Goal: Task Accomplishment & Management: Complete application form

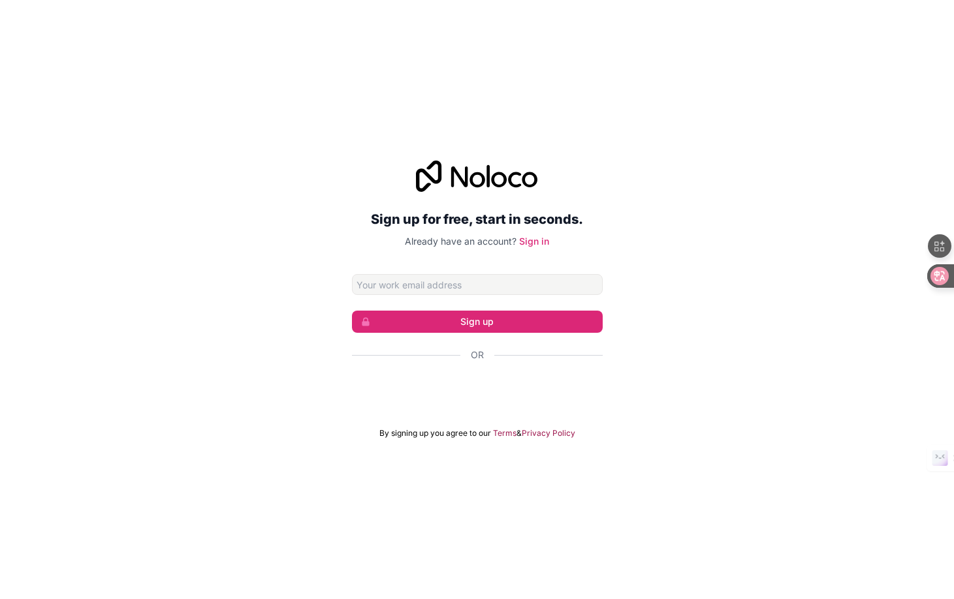
click at [605, 345] on div "Sign up for free, start in seconds. Already have an account? Sign in Sign up Or…" at bounding box center [477, 299] width 954 height 315
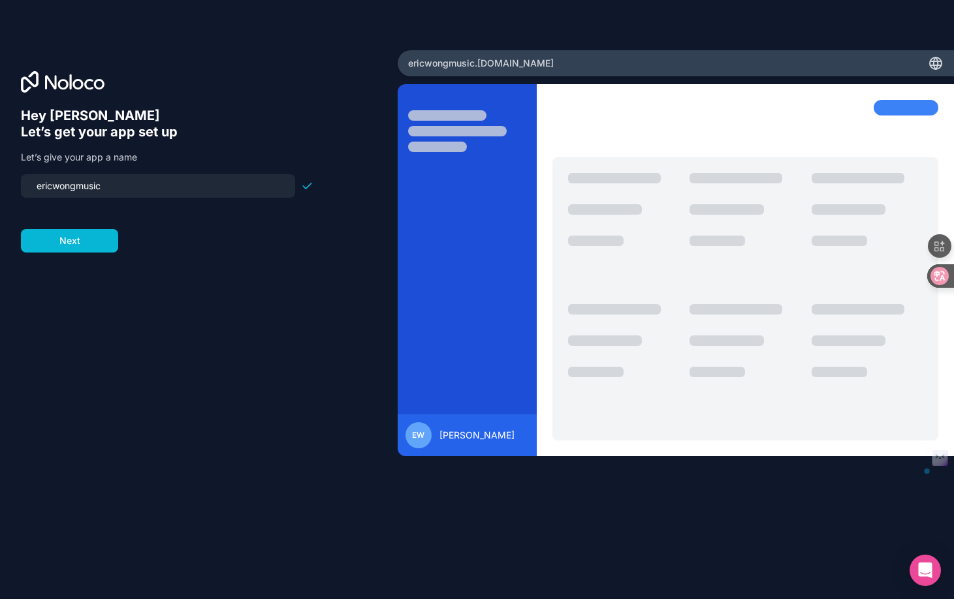
drag, startPoint x: 108, startPoint y: 191, endPoint x: 19, endPoint y: 189, distance: 89.5
click at [19, 189] on div "Hey [PERSON_NAME] 👋 Let’s get your app set up Let’s give your app a name ericwo…" at bounding box center [199, 299] width 398 height 499
type input "missal-setlist"
click at [82, 247] on button "Next" at bounding box center [69, 241] width 97 height 24
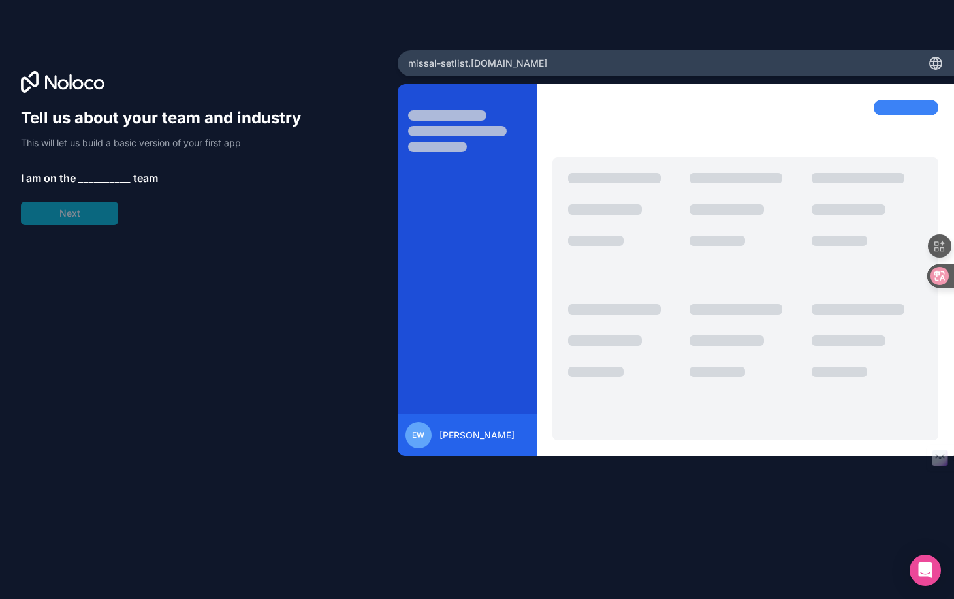
click at [93, 168] on div "Tell us about your team and industry This will let us build a basic version of …" at bounding box center [167, 167] width 293 height 118
click at [93, 182] on span "__________" at bounding box center [104, 178] width 52 height 16
click at [134, 101] on div "Tell us about your team and industry This will let us build a basic version of …" at bounding box center [199, 299] width 398 height 499
click at [98, 208] on div "Tell us about your team and industry This will let us build a basic version of …" at bounding box center [167, 167] width 293 height 118
click at [91, 162] on div "Tell us about your team and industry This will let us build a basic version of …" at bounding box center [167, 167] width 293 height 118
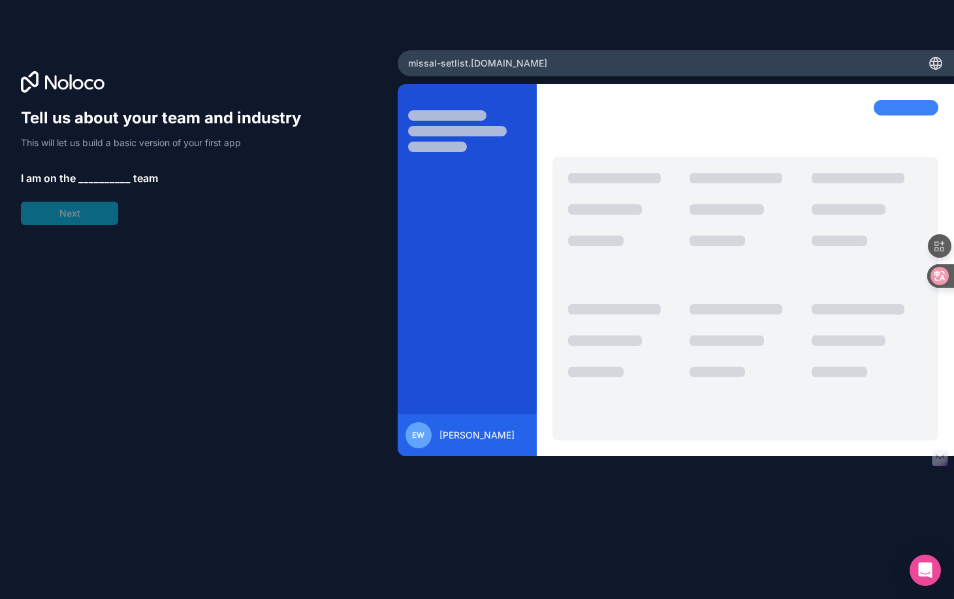
click at [101, 188] on div "Tell us about your team and industry This will let us build a basic version of …" at bounding box center [167, 167] width 293 height 118
click at [104, 133] on div "Tell us about your team and industry This will let us build a basic version of …" at bounding box center [167, 167] width 293 height 118
click at [103, 141] on p "This will let us build a basic version of your first app" at bounding box center [167, 142] width 293 height 13
click at [101, 167] on div "Tell us about your team and industry This will let us build a basic version of …" at bounding box center [167, 167] width 293 height 118
click at [101, 176] on span "__________" at bounding box center [104, 178] width 52 height 16
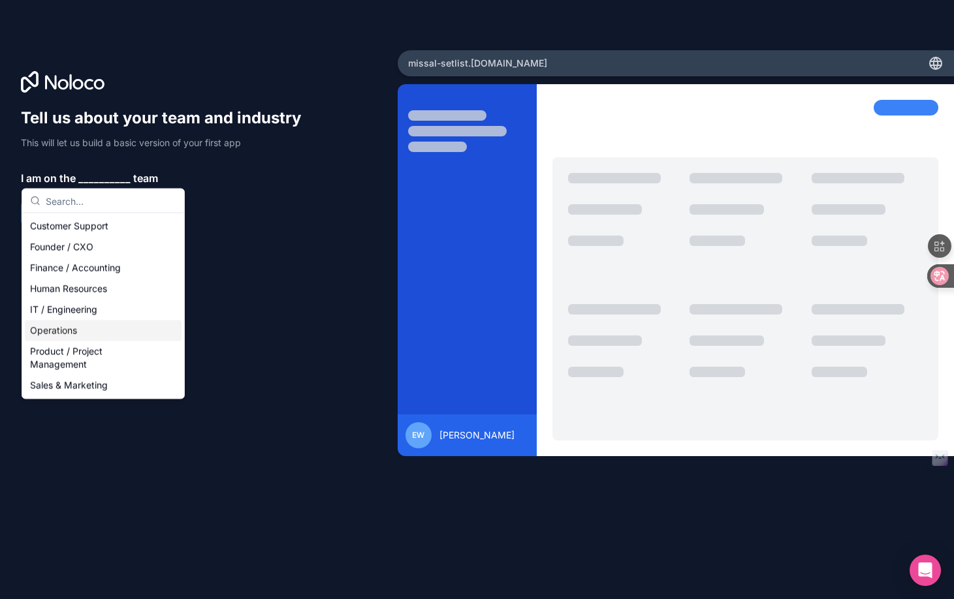
click at [101, 326] on div "Operations" at bounding box center [103, 331] width 157 height 21
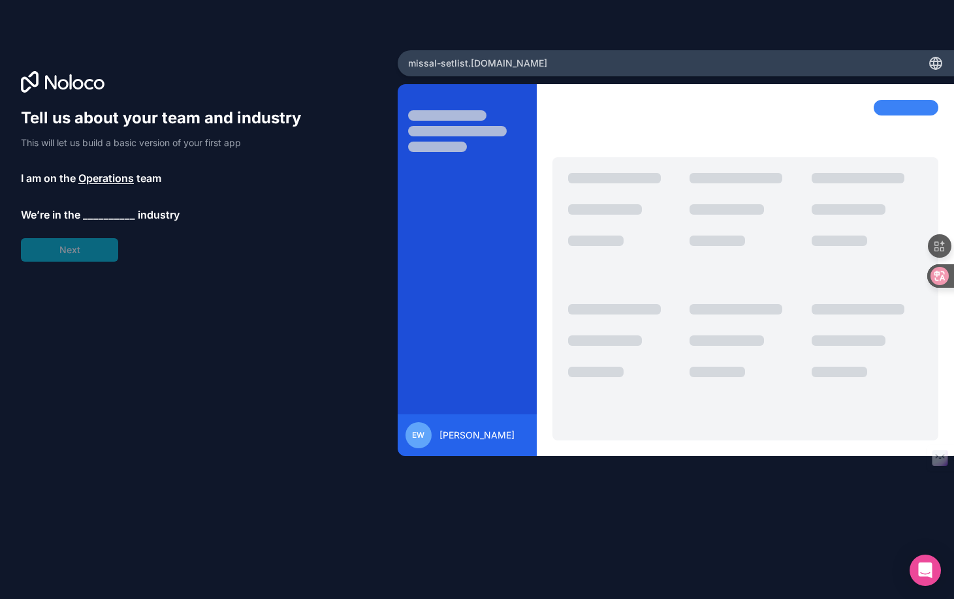
click at [103, 214] on span "__________" at bounding box center [109, 215] width 52 height 16
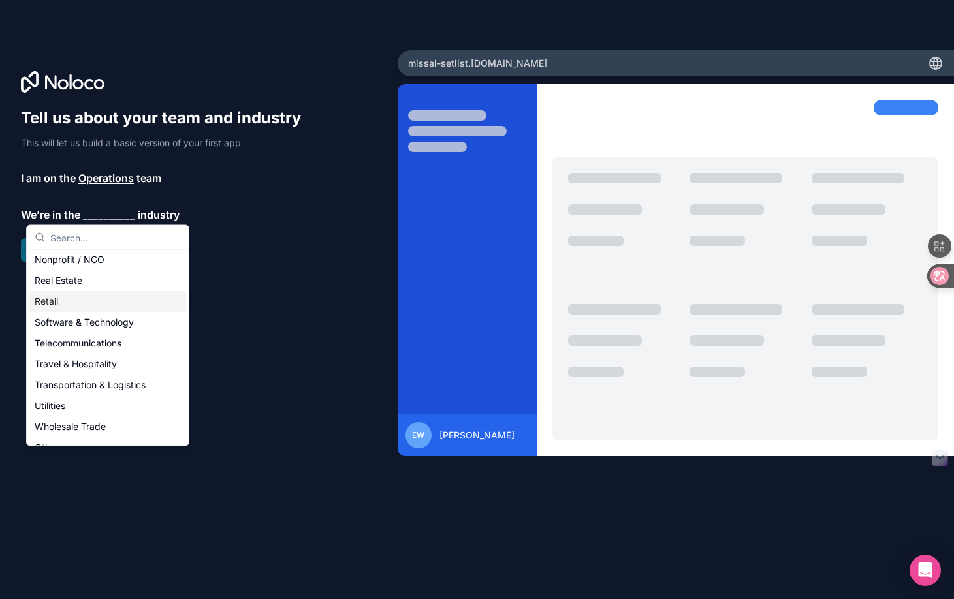
scroll to position [269, 0]
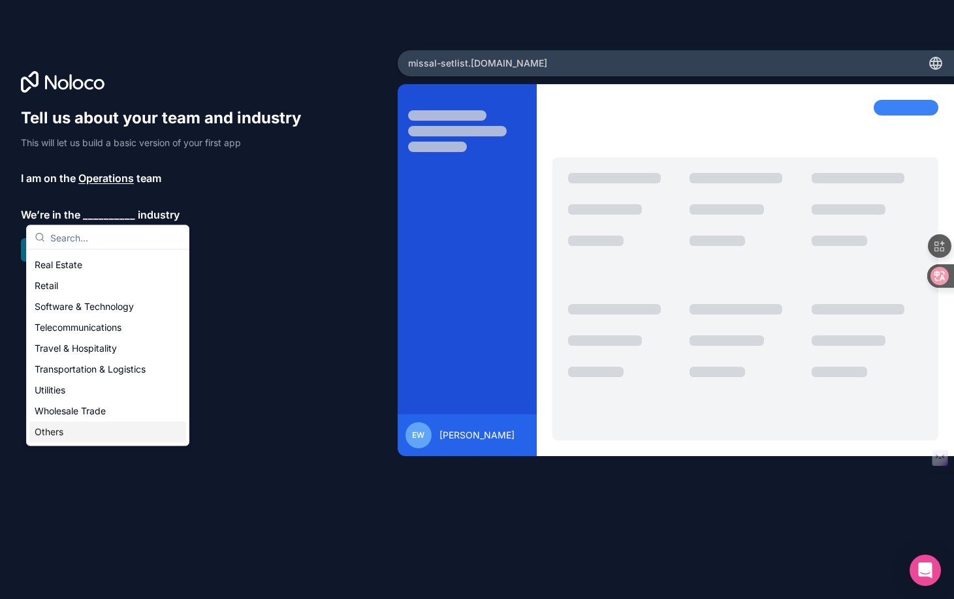
click at [108, 429] on div "Others" at bounding box center [107, 432] width 157 height 21
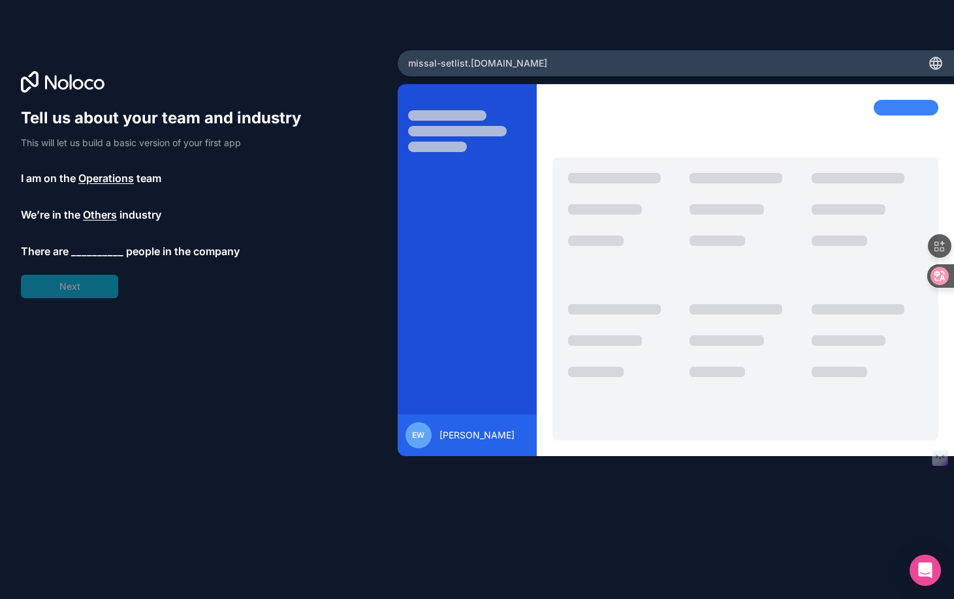
click at [89, 249] on span "__________" at bounding box center [97, 252] width 52 height 16
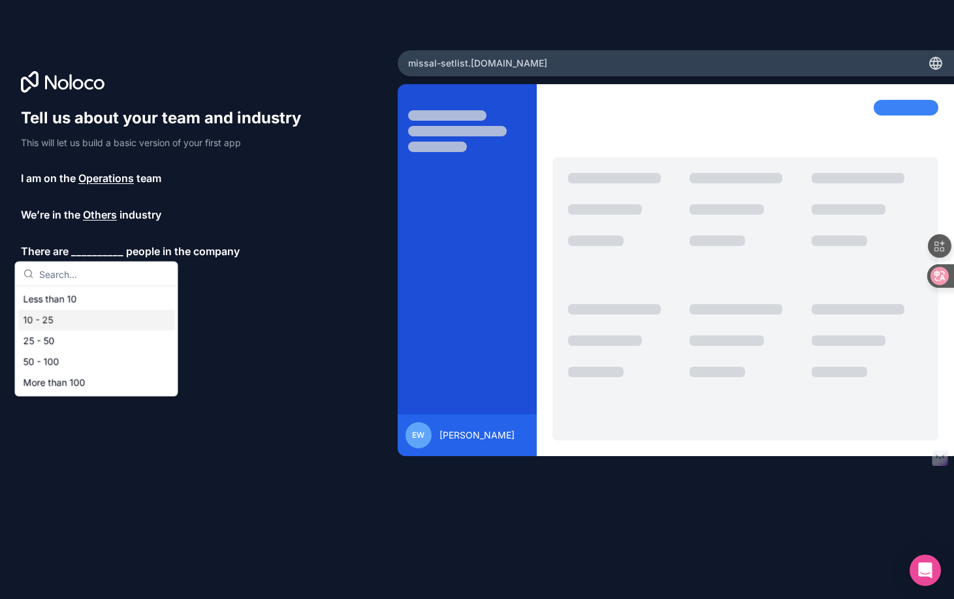
click at [93, 317] on div "10 - 25" at bounding box center [96, 320] width 157 height 21
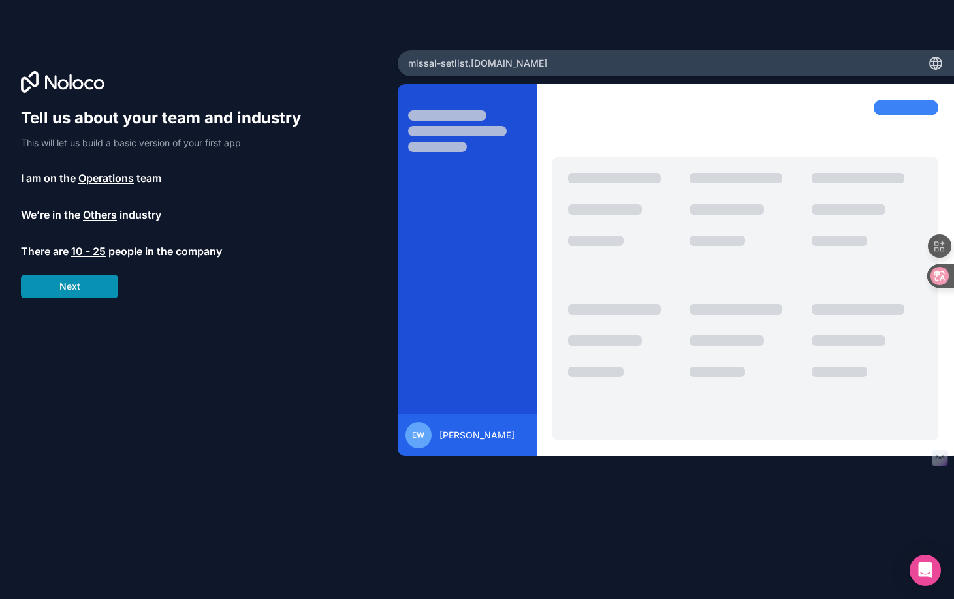
click at [89, 290] on button "Next" at bounding box center [69, 287] width 97 height 24
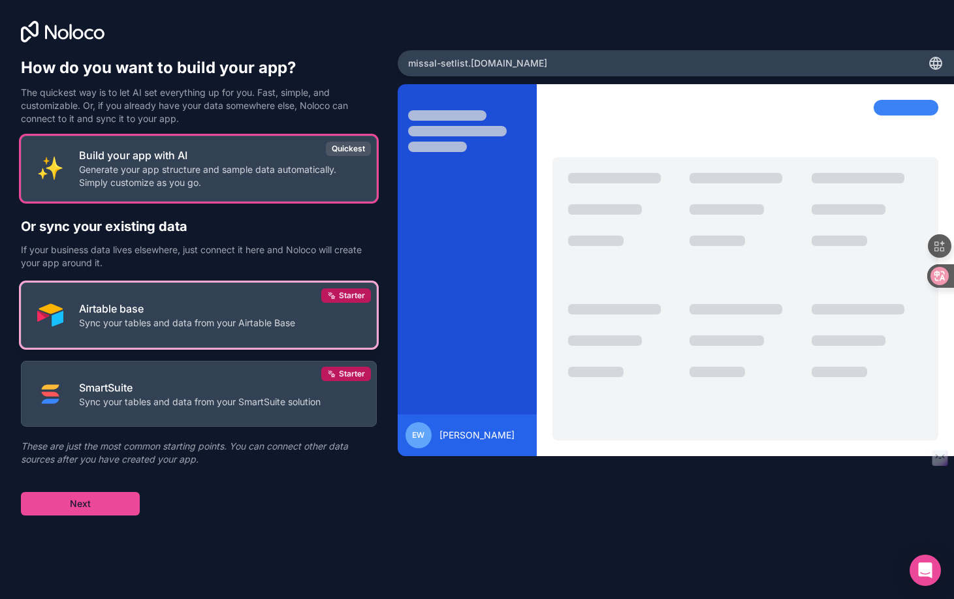
click at [156, 337] on button "Airtable base Sync your tables and data from your Airtable Base Starter" at bounding box center [199, 316] width 356 height 66
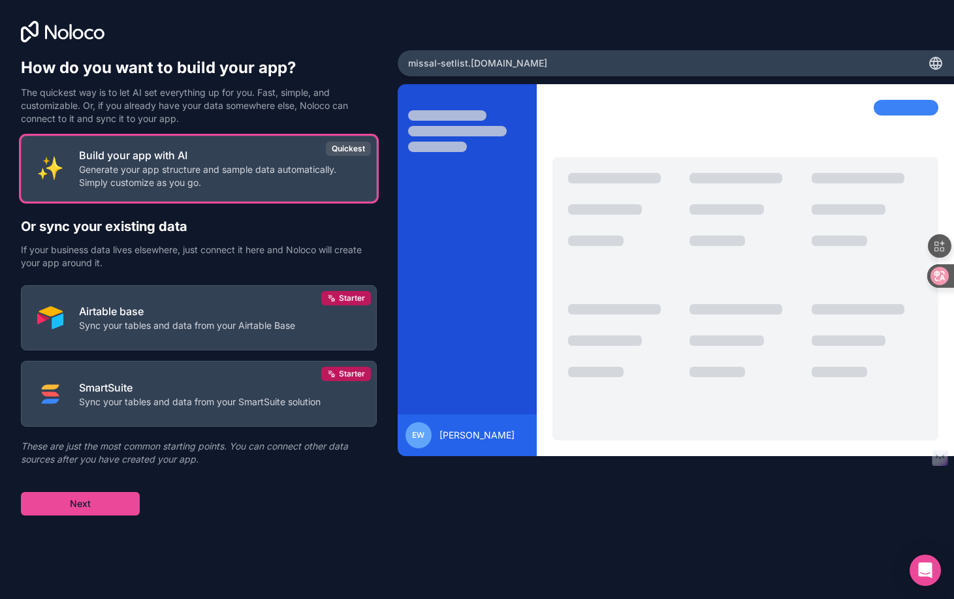
click at [144, 263] on p "If your business data lives elsewhere, just connect it here and Noloco will cre…" at bounding box center [199, 257] width 356 height 26
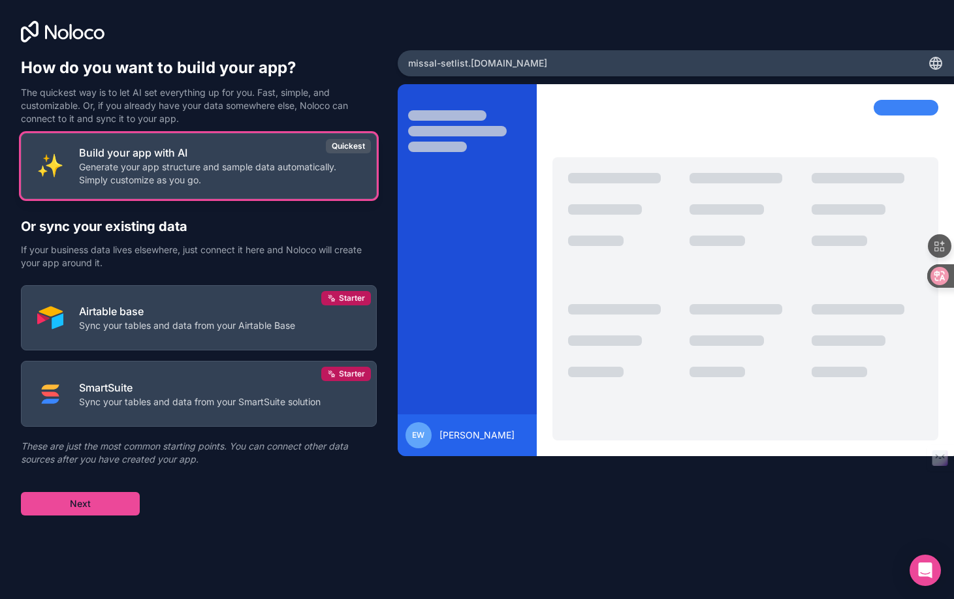
click at [146, 193] on button "Build your app with AI Generate your app structure and sample data automaticall…" at bounding box center [199, 166] width 356 height 66
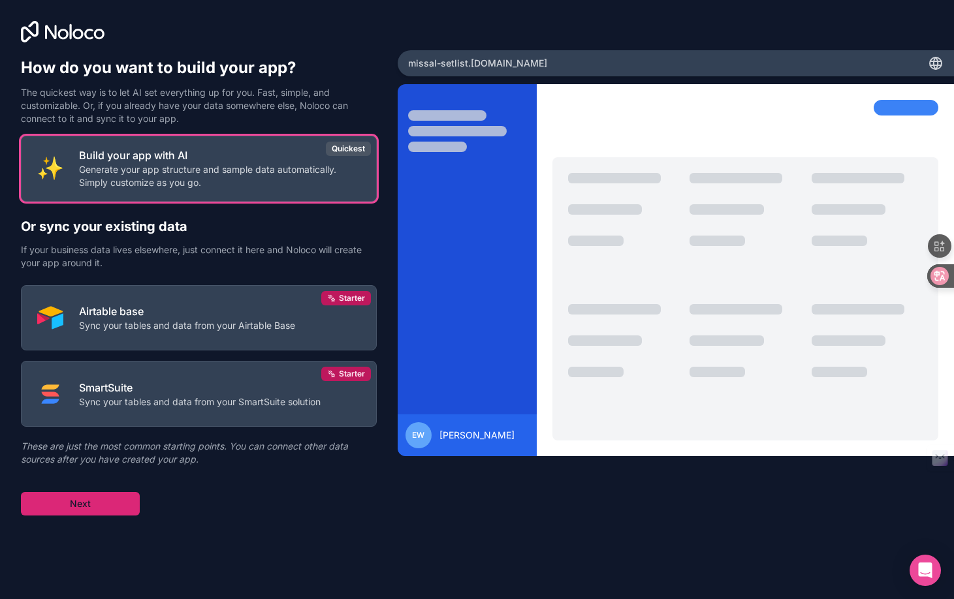
click at [131, 500] on button "Next" at bounding box center [80, 504] width 119 height 24
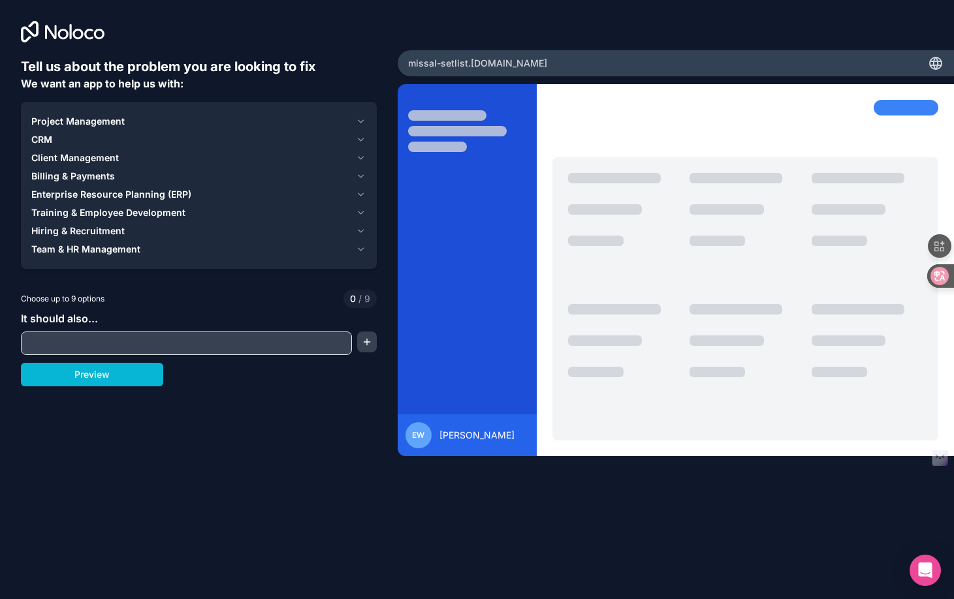
click at [359, 138] on icon "button" at bounding box center [361, 140] width 10 height 10
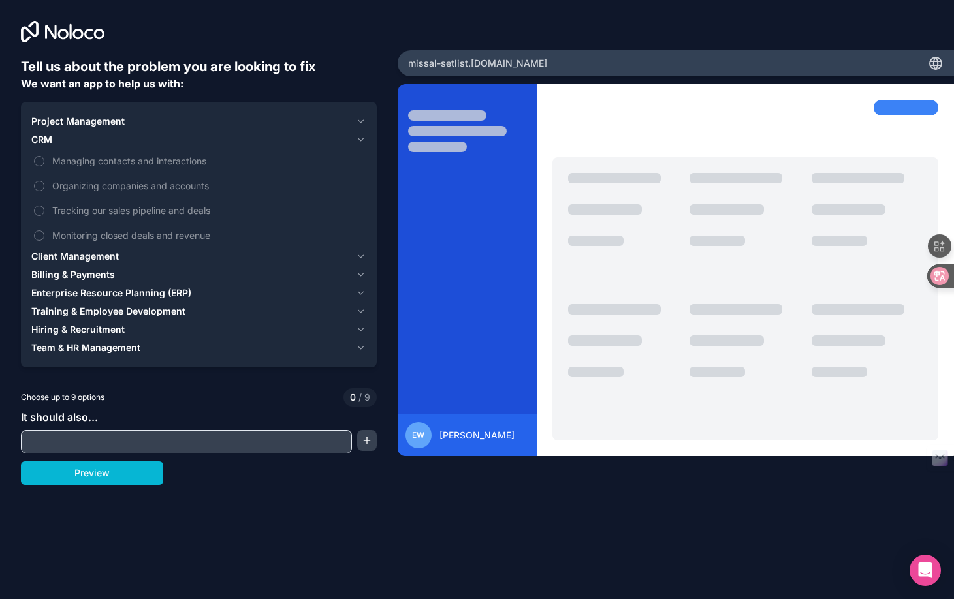
click at [359, 121] on icon "button" at bounding box center [360, 121] width 5 height 3
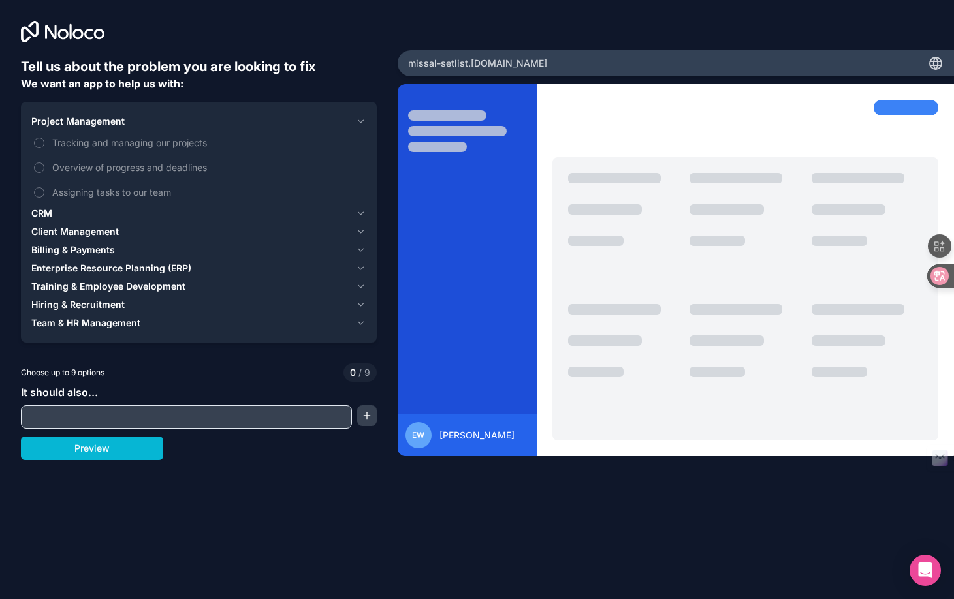
click at [328, 416] on input "text" at bounding box center [186, 417] width 325 height 18
type input "X"
type input "Choosing Hymn for the [DATE] Mass and all liturgy"
click at [368, 413] on button "button" at bounding box center [367, 415] width 20 height 21
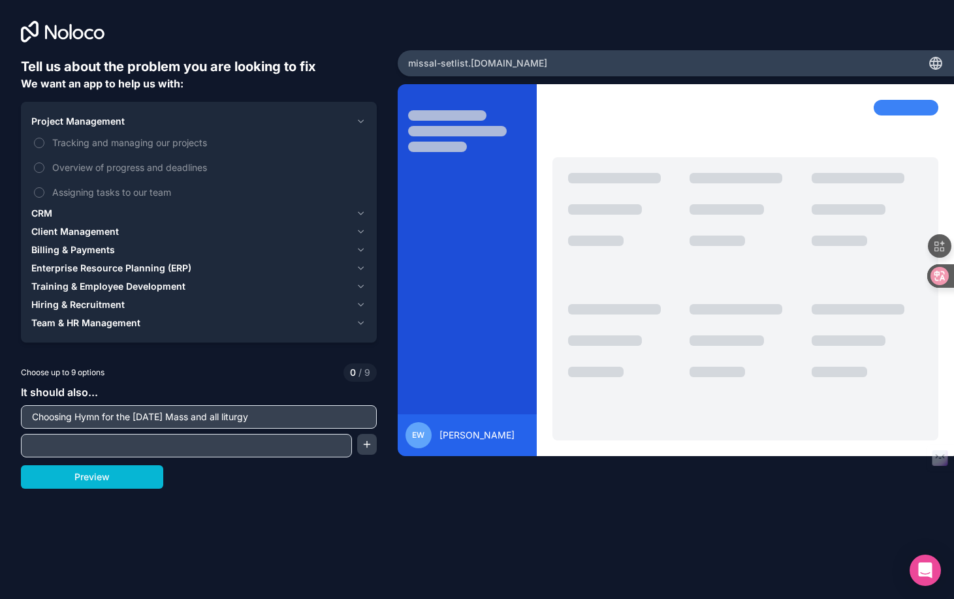
click at [266, 445] on input "text" at bounding box center [186, 446] width 325 height 18
type input "Maintain the Hymn Database"
click at [80, 424] on input "Choosing Hymn for the [DATE] Mass and all liturgy" at bounding box center [198, 417] width 349 height 18
click at [31, 416] on input "Choosing Hymn for the [DATE] Mass and all liturgy" at bounding box center [198, 417] width 349 height 18
type input "For for choosing Hymn for the [DATE] Mass and all liturgy"
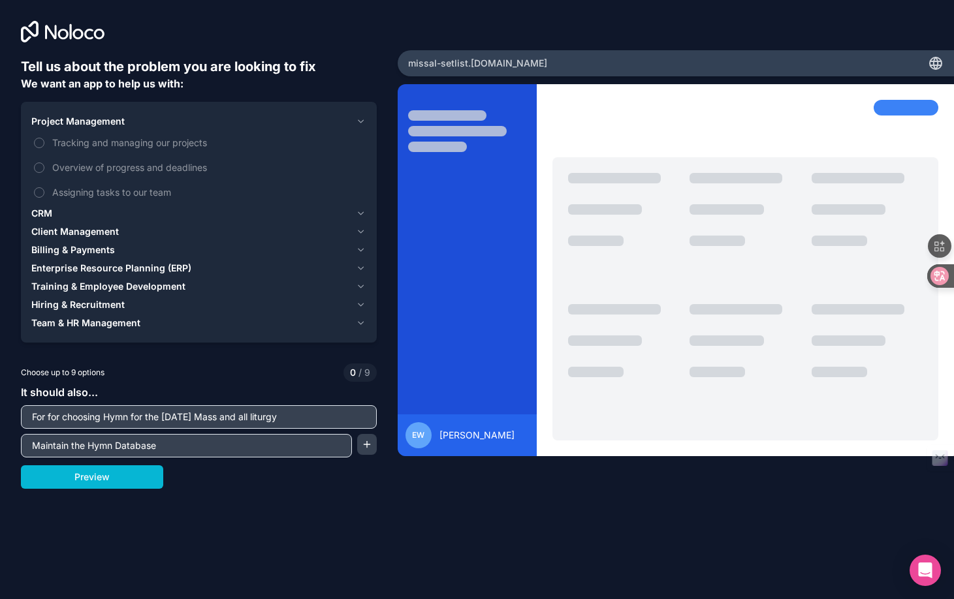
click at [172, 447] on input "Maintain the Hymn Database" at bounding box center [186, 446] width 325 height 18
click at [211, 454] on input "Maintain the Hymn Database" at bounding box center [186, 446] width 325 height 18
click at [364, 450] on button "button" at bounding box center [367, 444] width 20 height 21
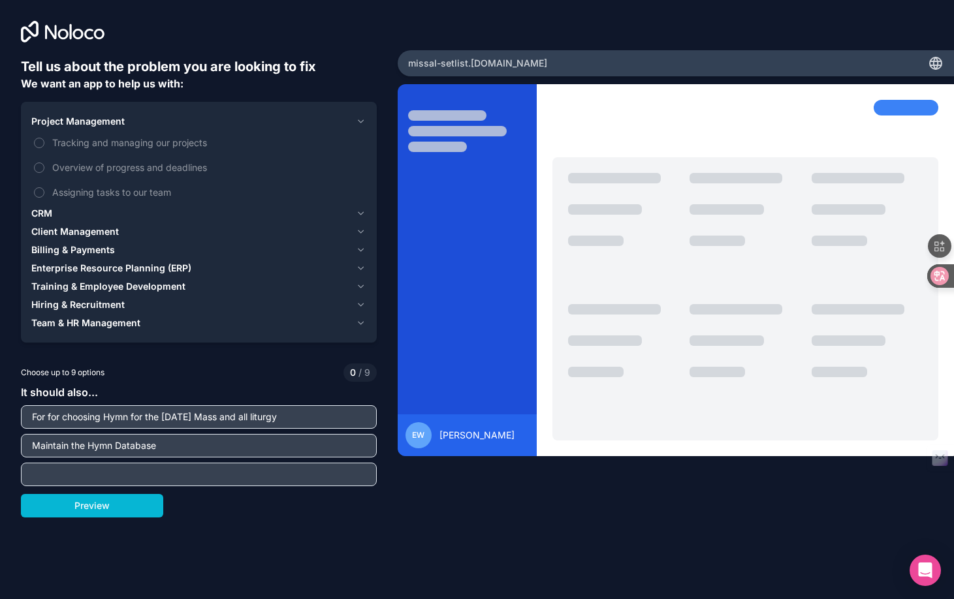
click at [309, 471] on input "text" at bounding box center [198, 475] width 349 height 18
type input "Maintain the Liturgy Database"
click at [144, 511] on button "Preview" at bounding box center [92, 506] width 142 height 24
click at [104, 268] on span "Enterprise Resource Planning (ERP)" at bounding box center [111, 268] width 160 height 13
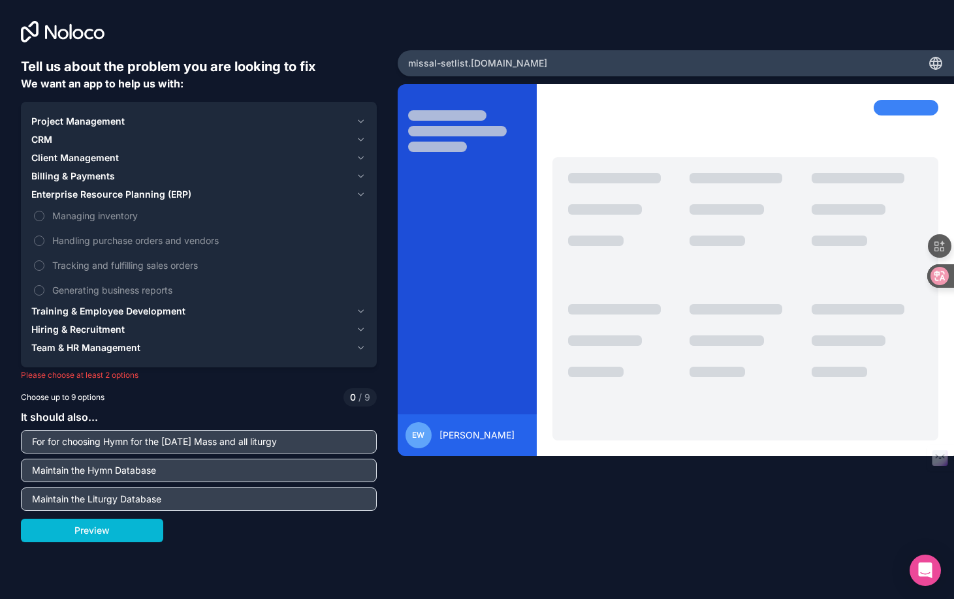
click at [176, 314] on span "Training & Employee Development" at bounding box center [108, 311] width 154 height 13
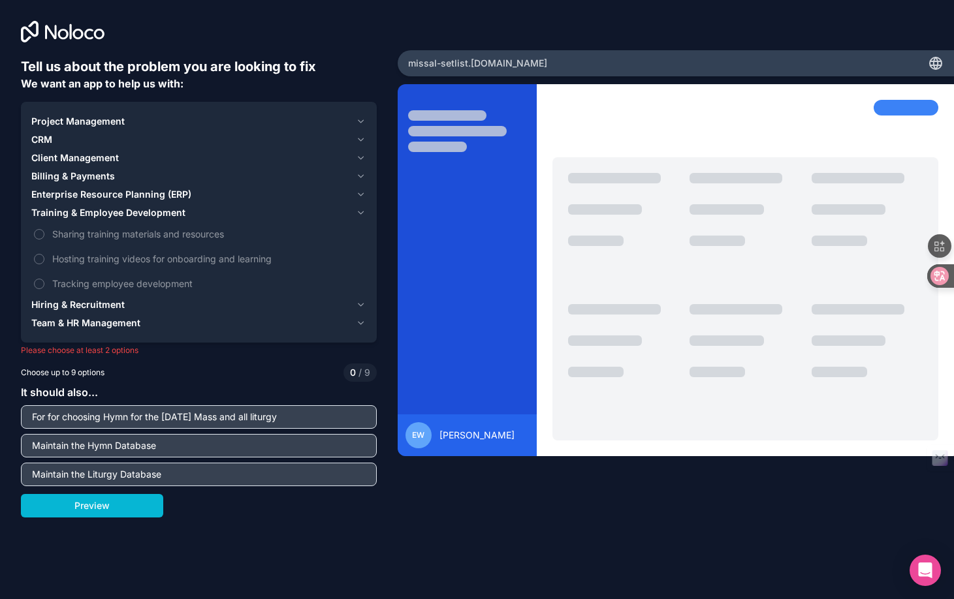
click at [172, 309] on div "Hiring & Recruitment" at bounding box center [190, 304] width 319 height 13
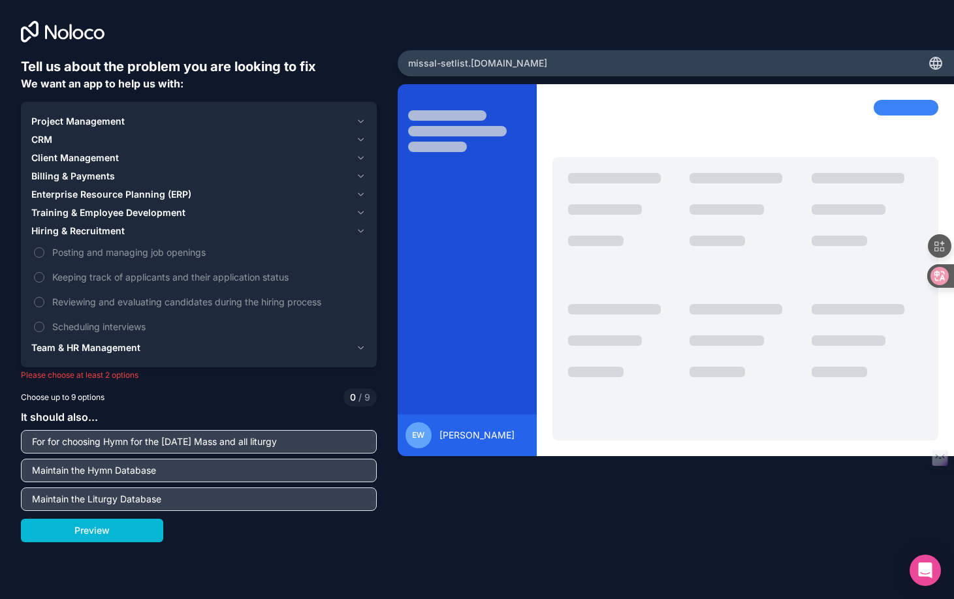
click at [125, 155] on div "Client Management" at bounding box center [190, 157] width 319 height 13
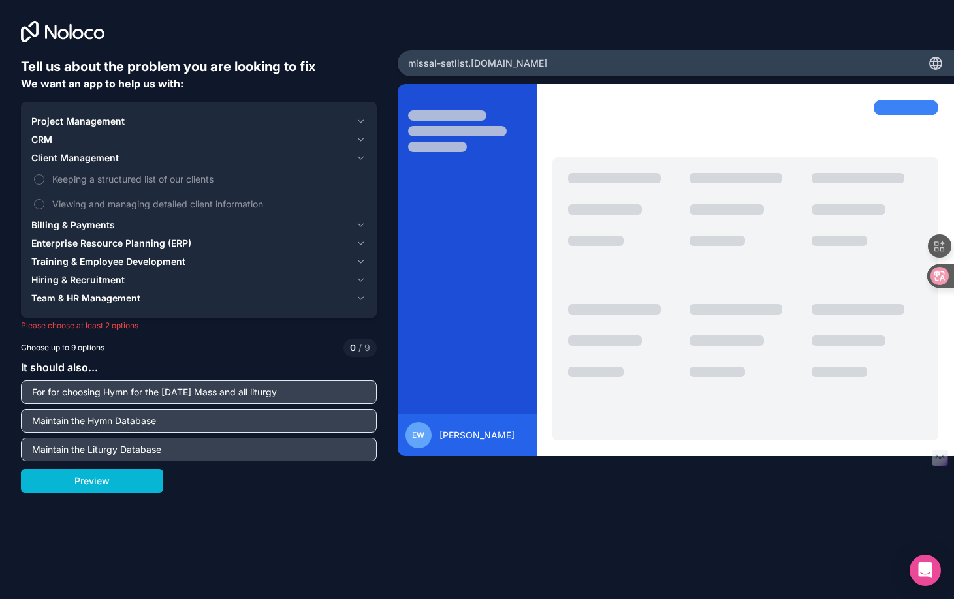
click at [116, 127] on span "Project Management" at bounding box center [77, 121] width 93 height 13
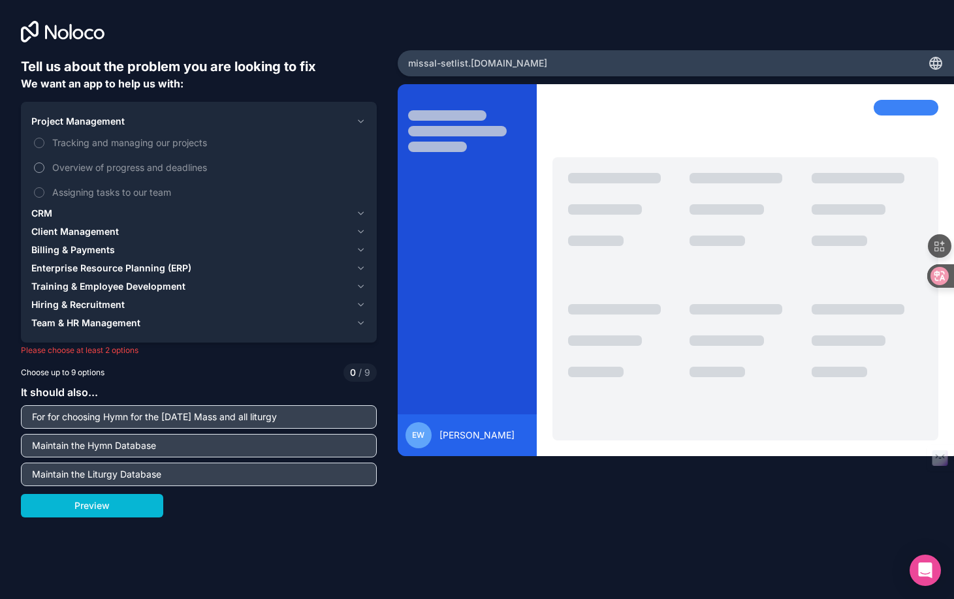
click at [83, 169] on span "Overview of progress and deadlines" at bounding box center [207, 168] width 311 height 14
click at [44, 169] on button "Overview of progress and deadlines" at bounding box center [39, 168] width 10 height 10
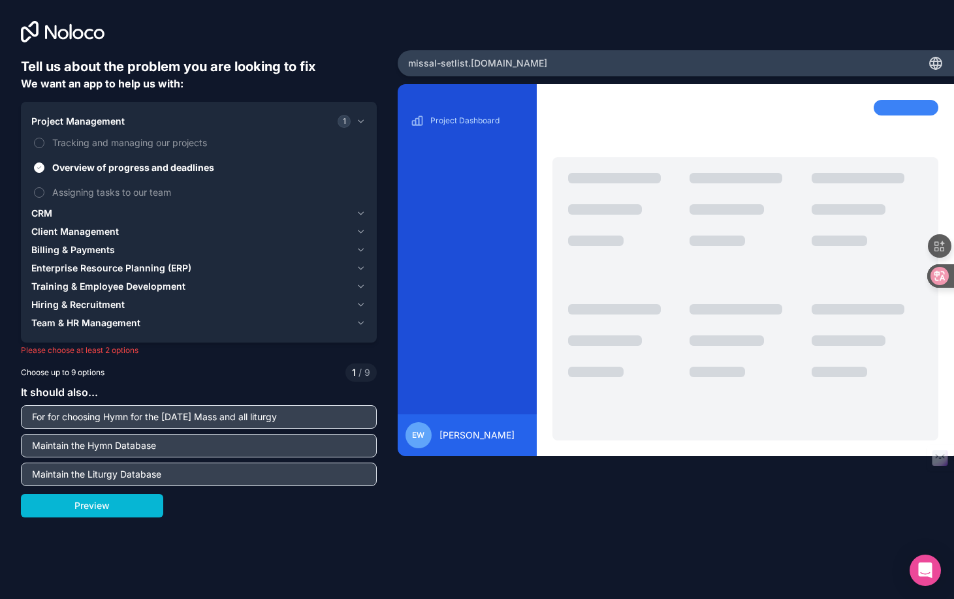
click at [89, 233] on span "Client Management" at bounding box center [74, 231] width 87 height 13
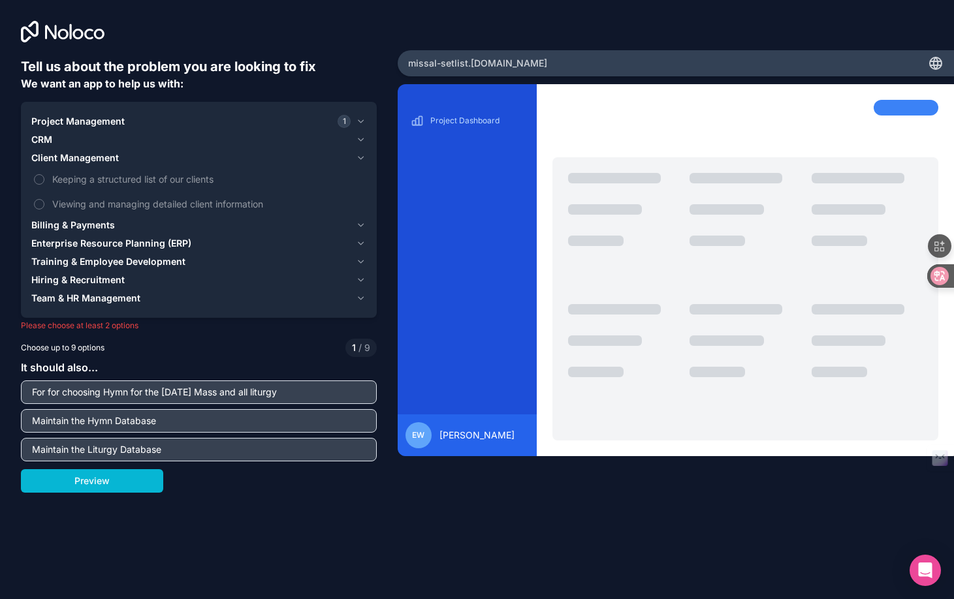
click at [61, 144] on div "CRM" at bounding box center [190, 139] width 319 height 13
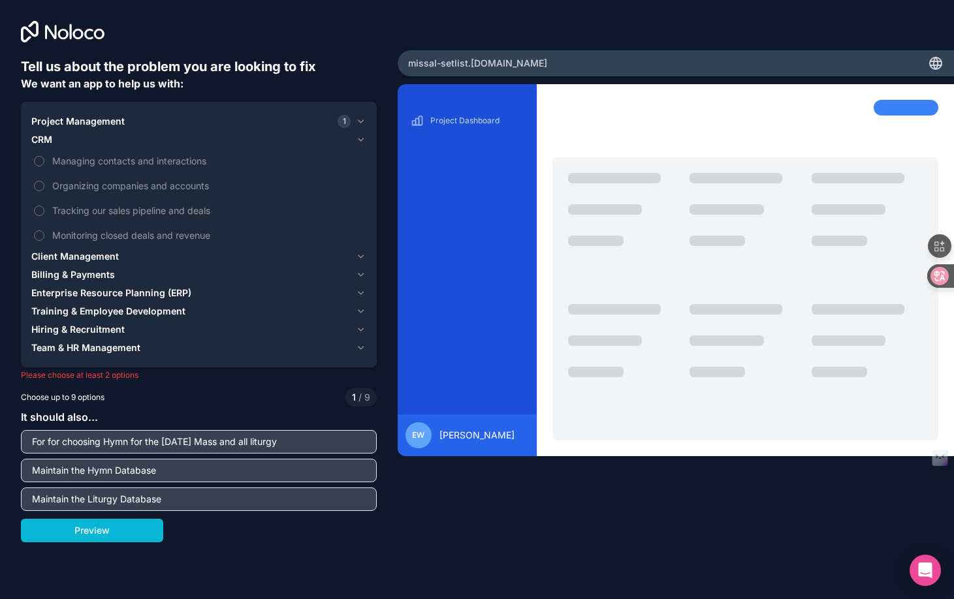
click at [46, 253] on span "Client Management" at bounding box center [74, 256] width 87 height 13
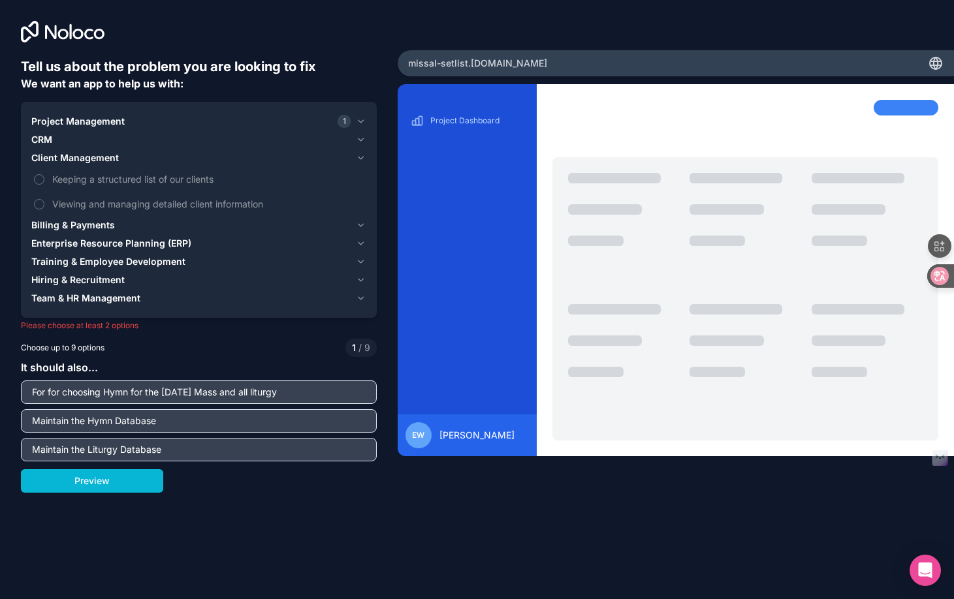
click at [71, 296] on span "Team & HR Management" at bounding box center [85, 298] width 109 height 13
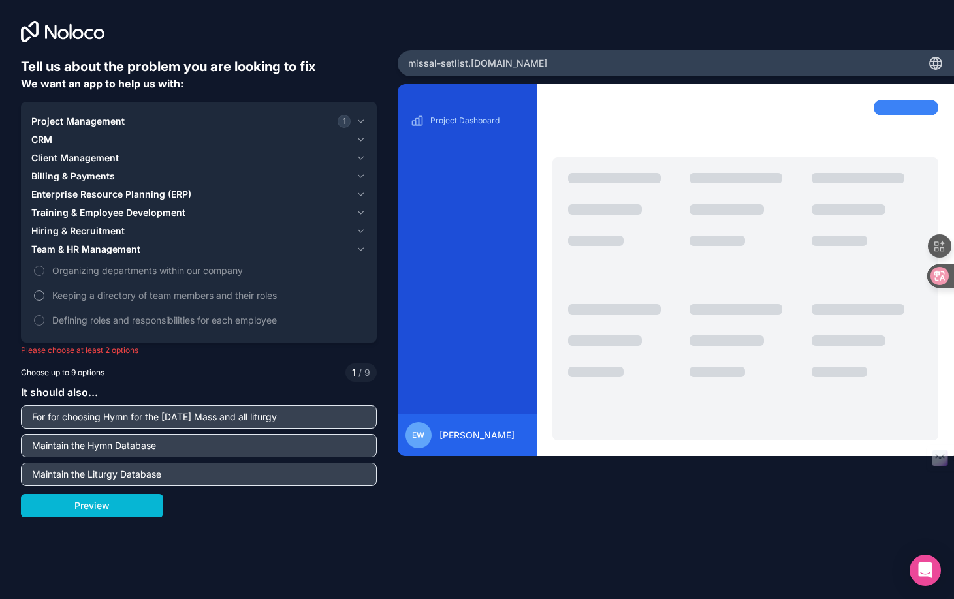
click at [35, 291] on button "Keeping a directory of team members and their roles" at bounding box center [39, 296] width 10 height 10
click at [37, 326] on label "Defining roles and responsibilities for each employee" at bounding box center [198, 320] width 335 height 24
click at [37, 326] on button "Defining roles and responsibilities for each employee" at bounding box center [39, 320] width 10 height 10
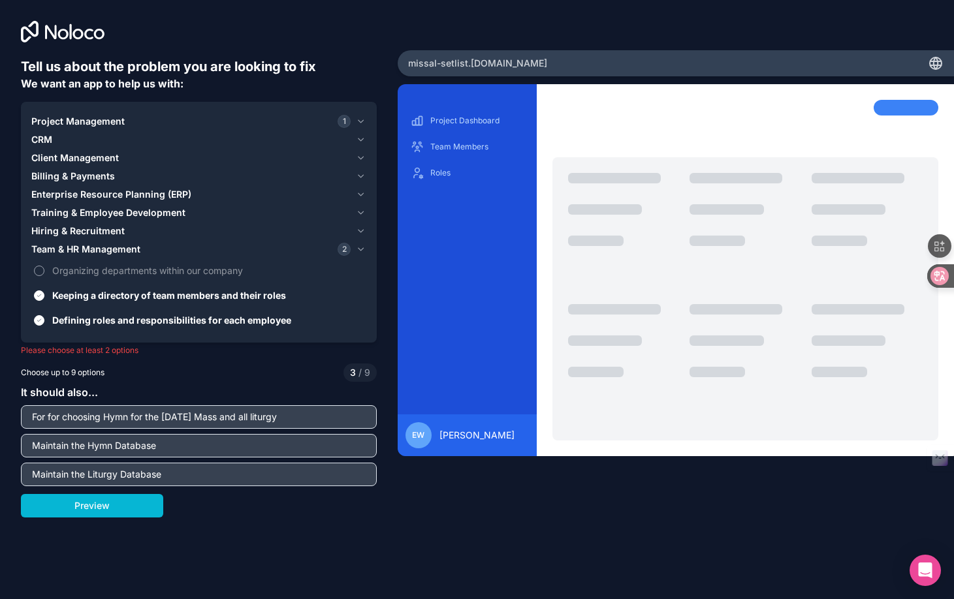
click at [52, 271] on span "Organizing departments within our company" at bounding box center [207, 271] width 311 height 14
click at [44, 271] on button "Organizing departments within our company" at bounding box center [39, 271] width 10 height 10
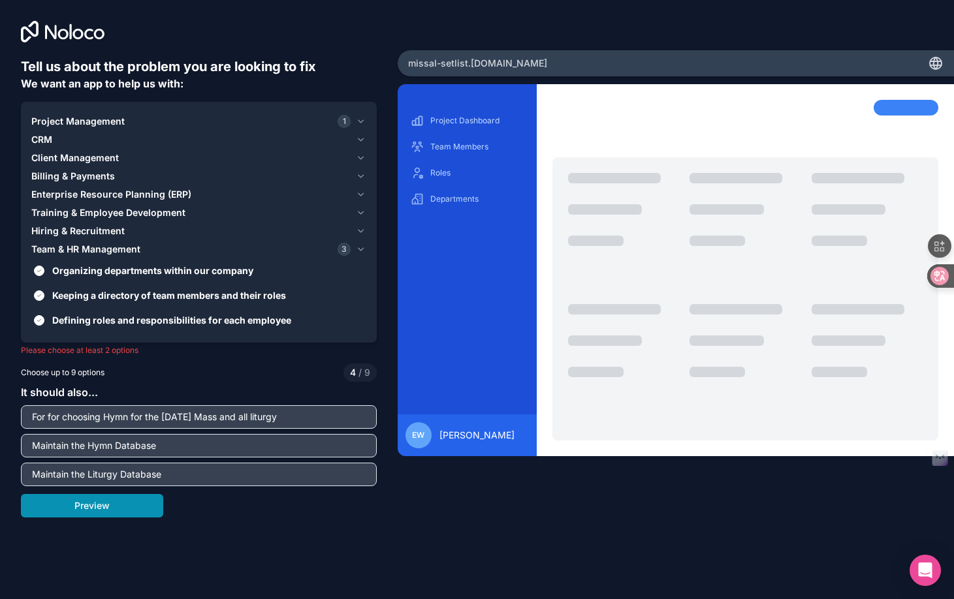
click at [111, 505] on button "Preview" at bounding box center [92, 506] width 142 height 24
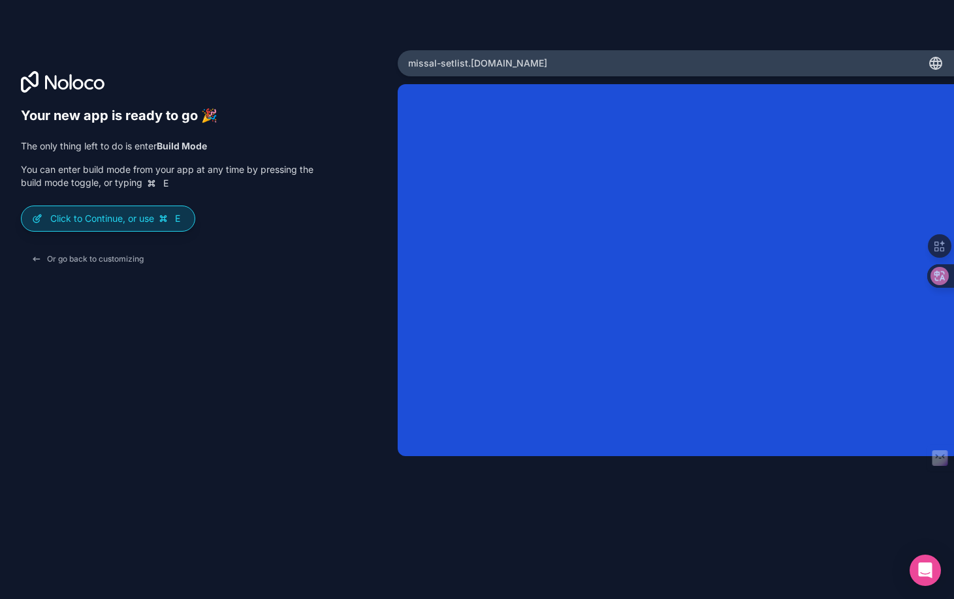
click at [121, 225] on div "Click to Continue, or use E" at bounding box center [108, 218] width 173 height 25
